Goal: Information Seeking & Learning: Learn about a topic

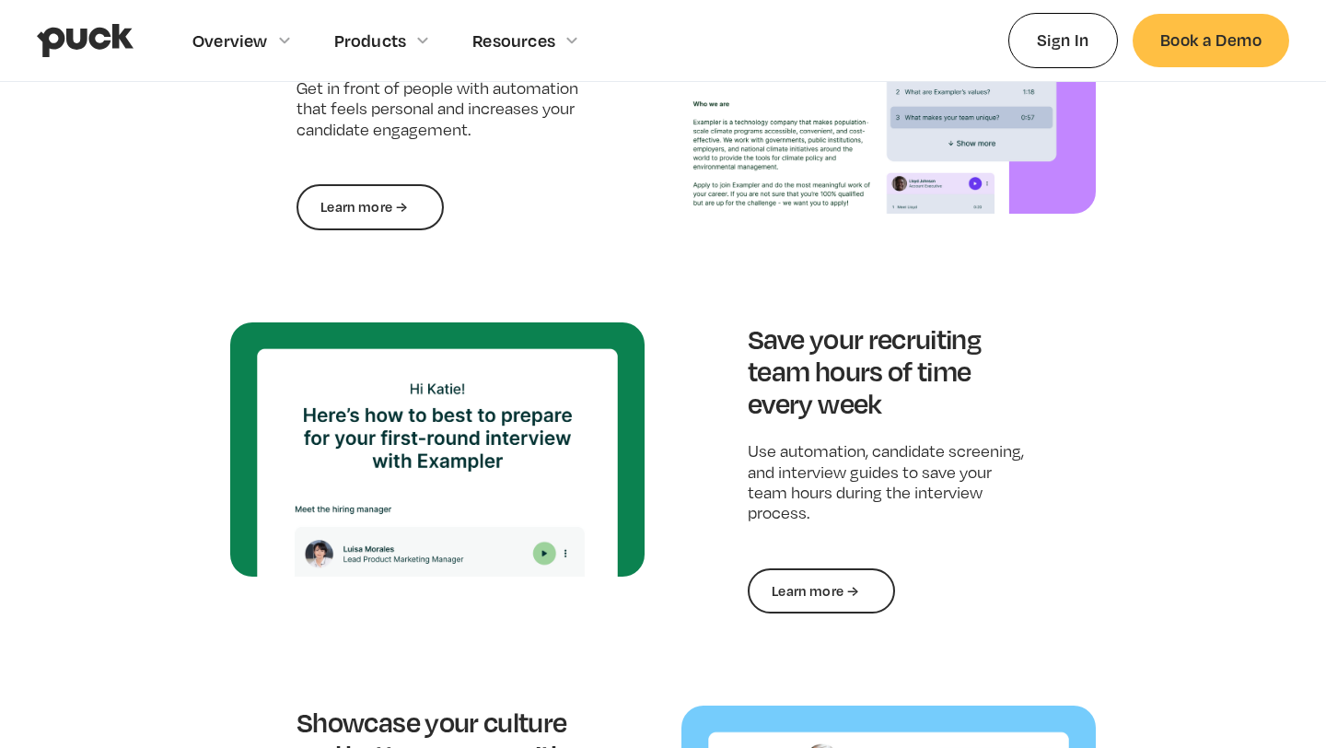
scroll to position [1664, 0]
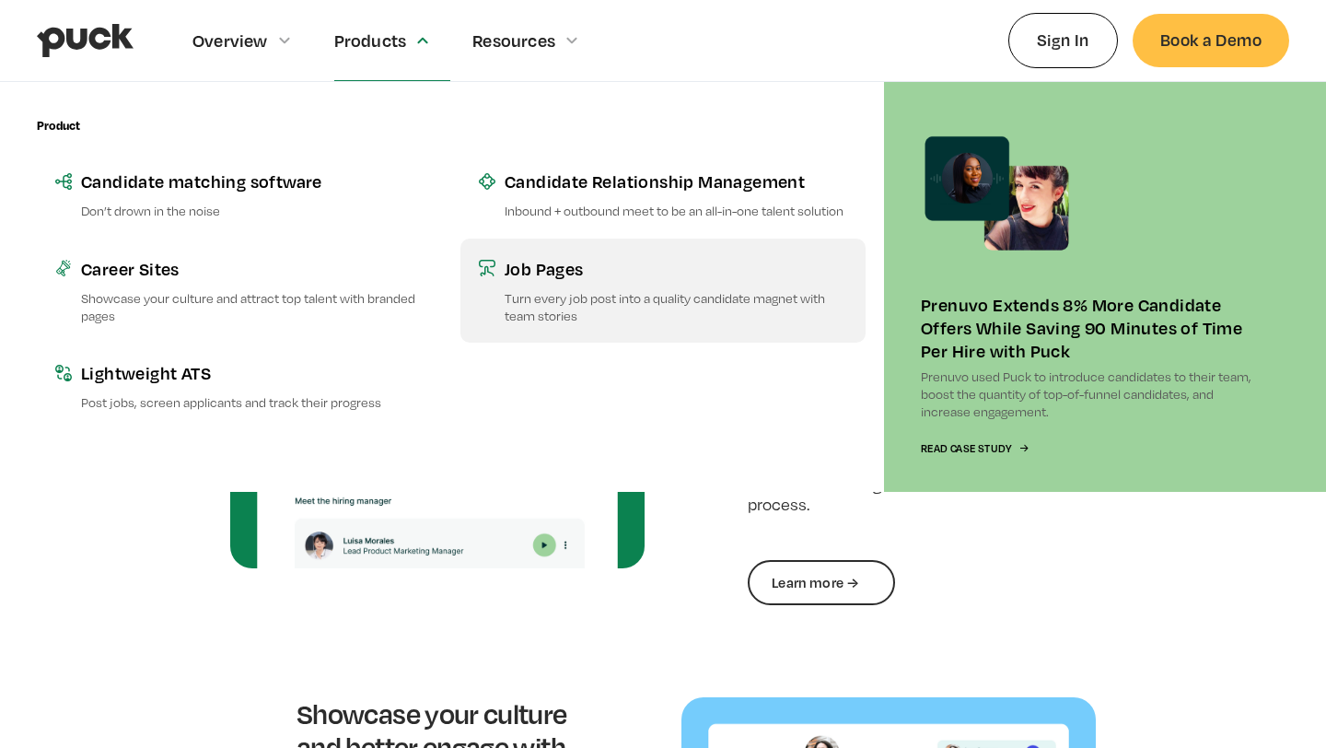
click at [566, 266] on div "Job Pages" at bounding box center [676, 268] width 343 height 23
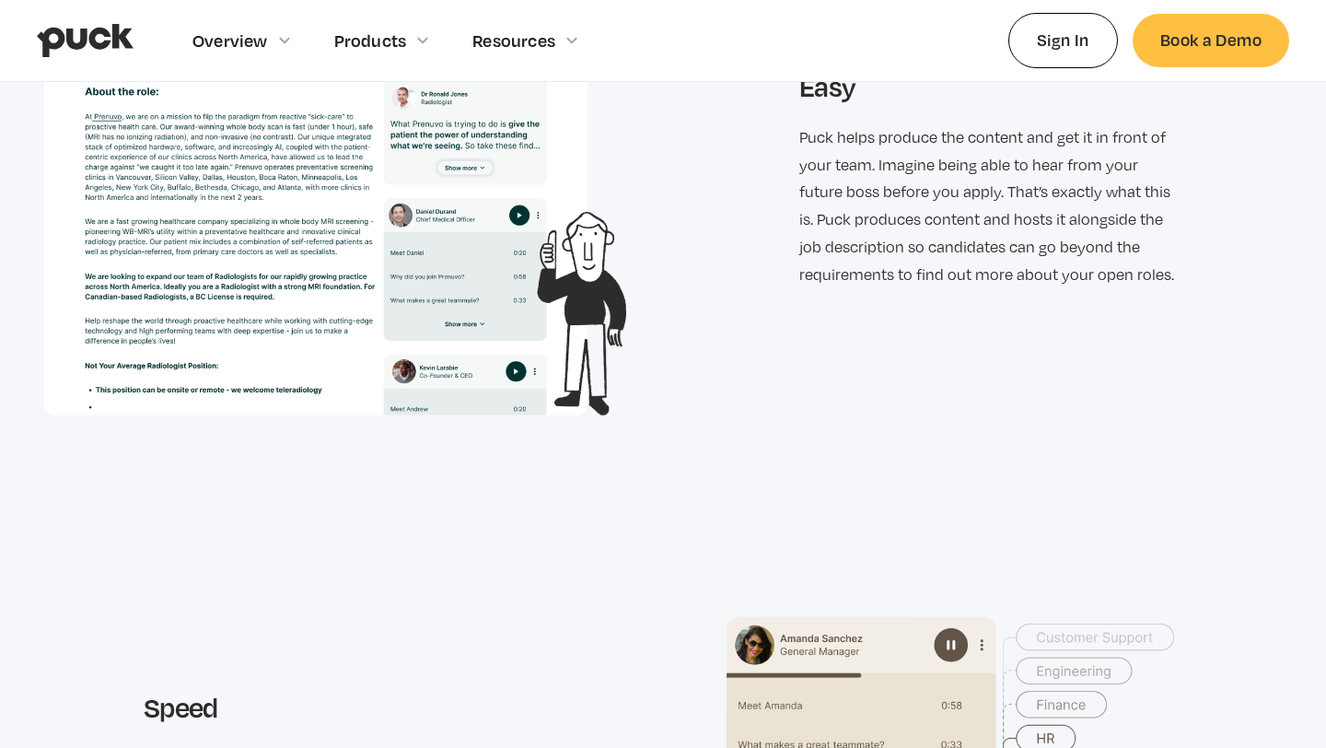
scroll to position [2707, 0]
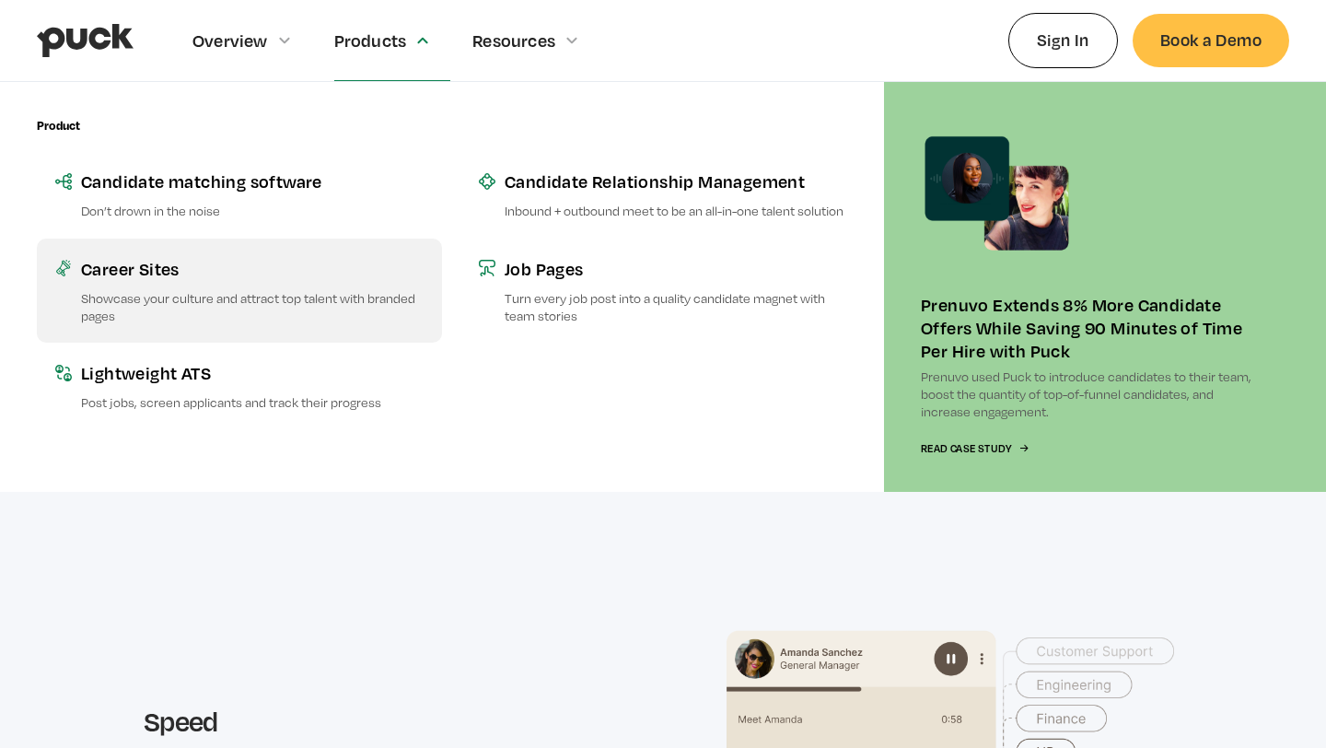
click at [232, 289] on p "Showcase your culture and attract top talent with branded pages" at bounding box center [252, 306] width 343 height 35
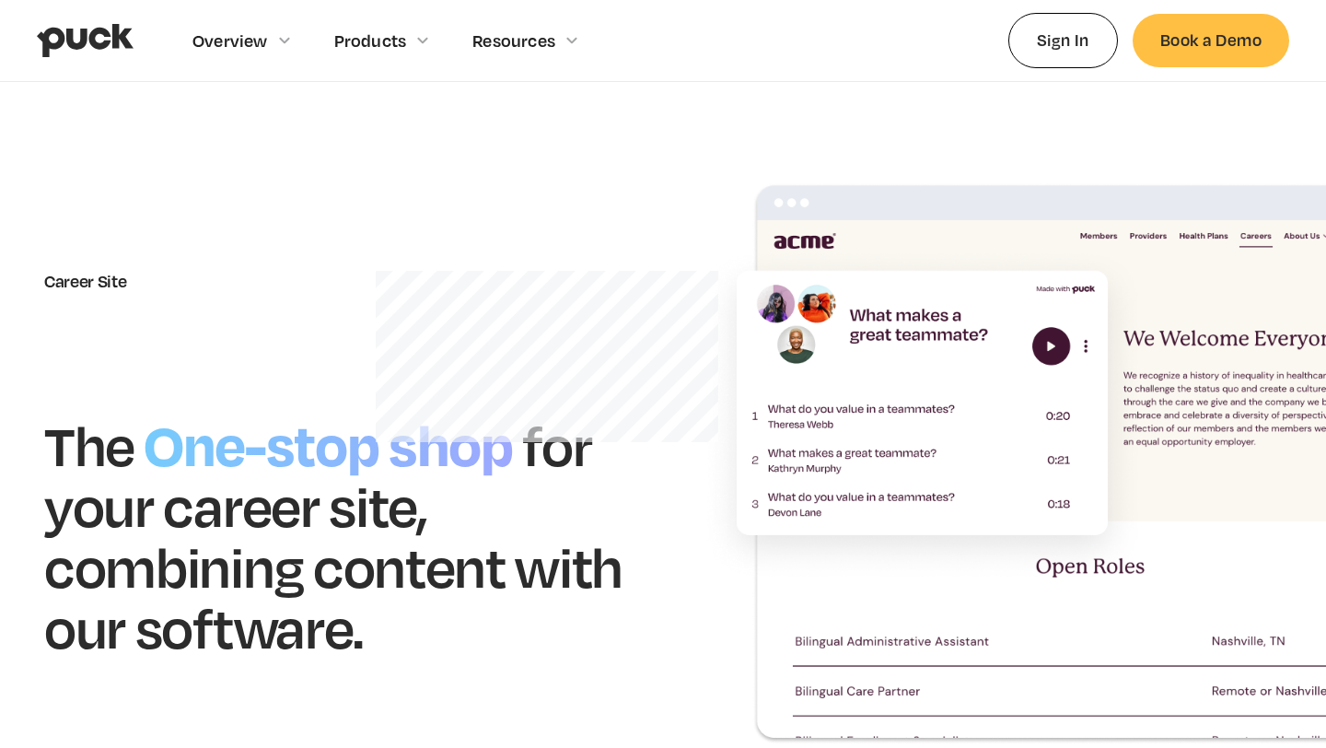
scroll to position [90, 0]
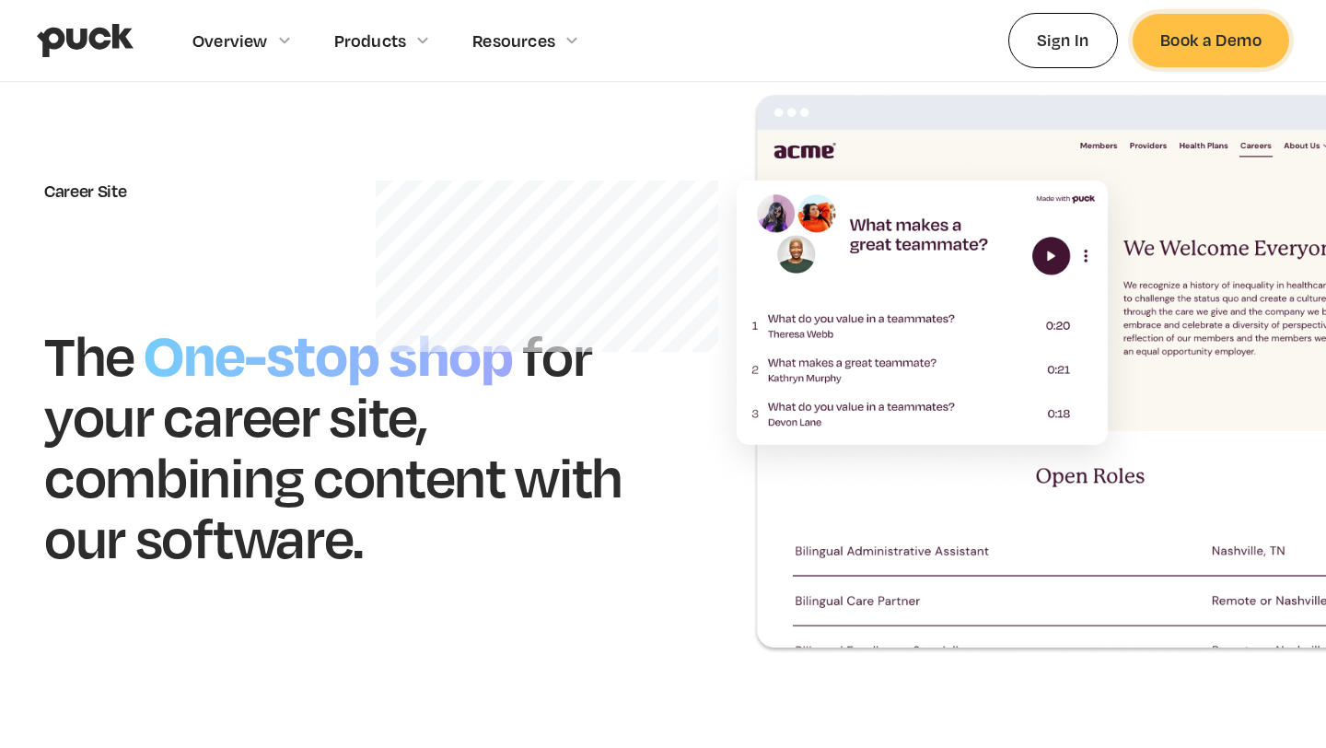
click at [1217, 43] on link "Book a Demo" at bounding box center [1211, 40] width 157 height 53
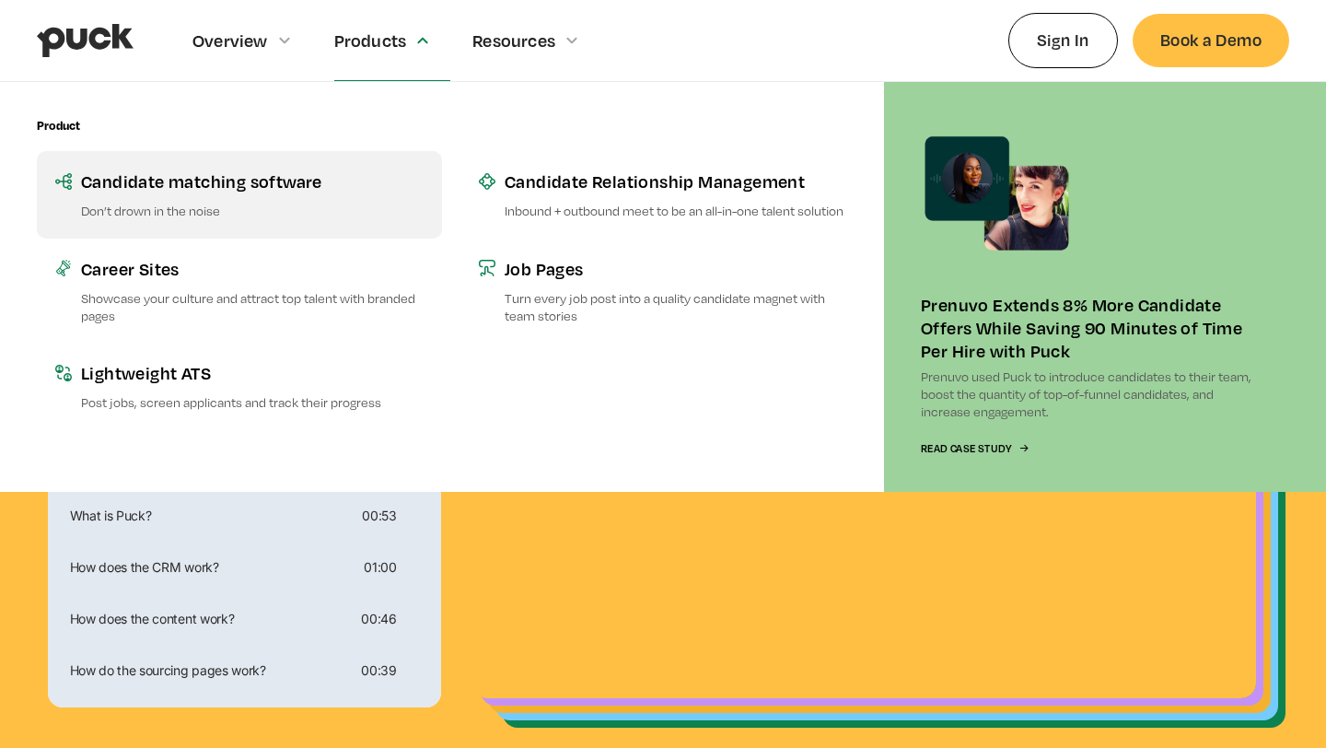
click at [232, 191] on div "Candidate matching software" at bounding box center [252, 180] width 343 height 23
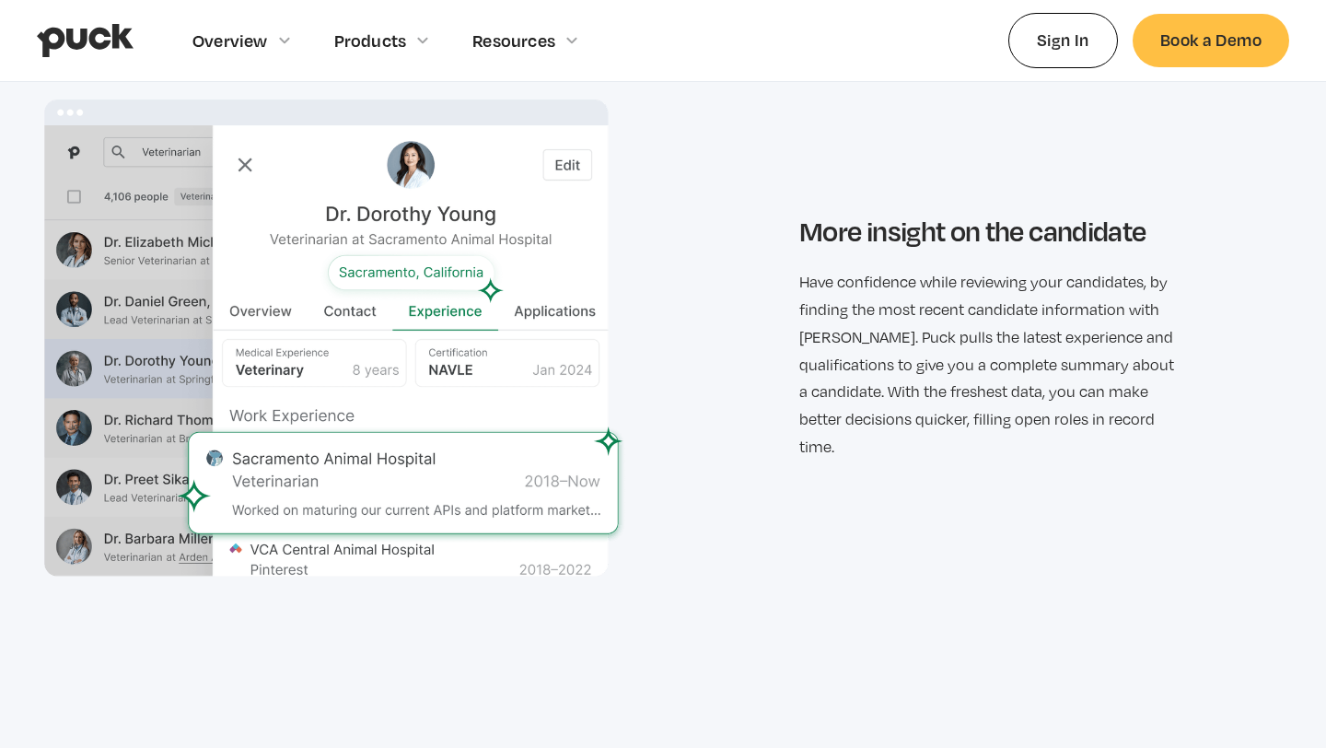
scroll to position [3227, 0]
